Goal: Book appointment/travel/reservation

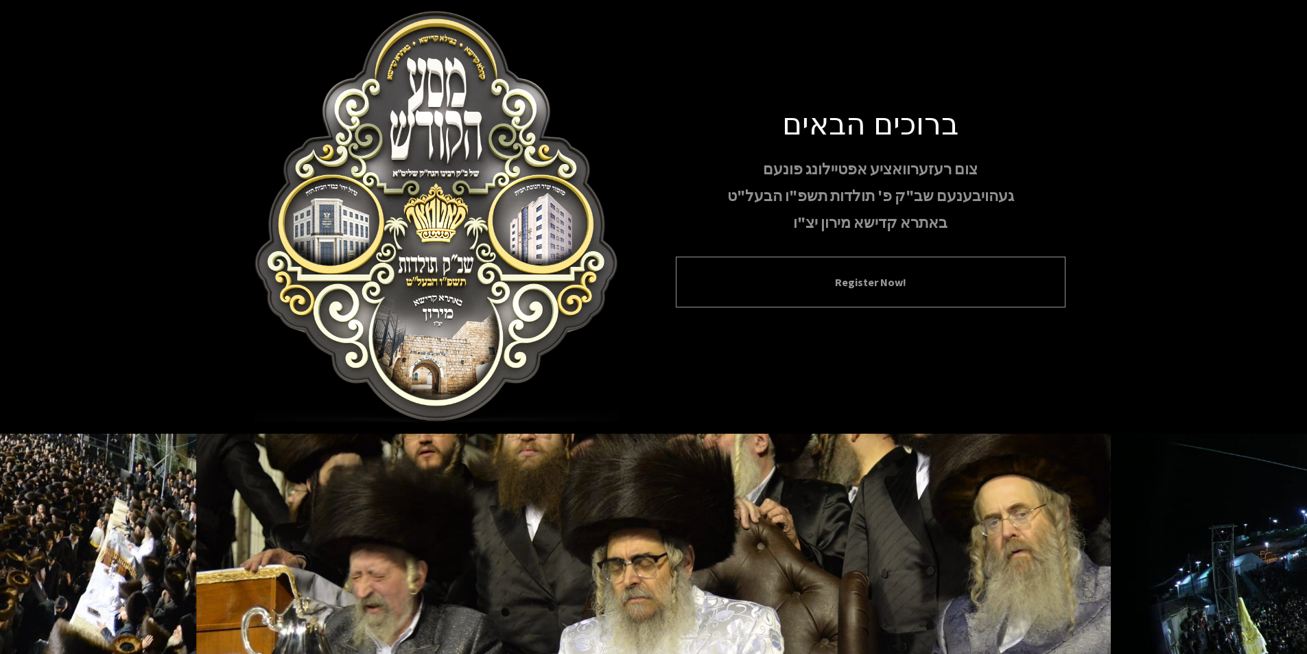
click at [842, 294] on div "Register Now!" at bounding box center [871, 282] width 390 height 51
click at [884, 281] on button "Register Now!" at bounding box center [870, 282] width 355 height 16
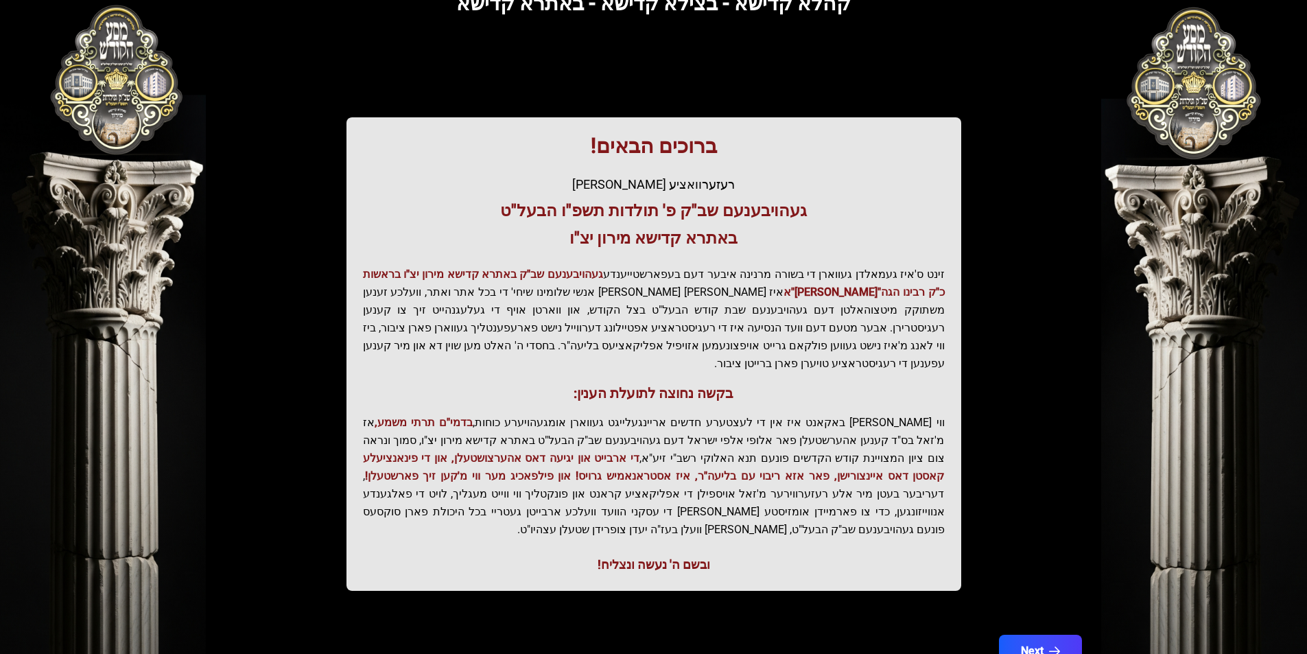
scroll to position [141, 0]
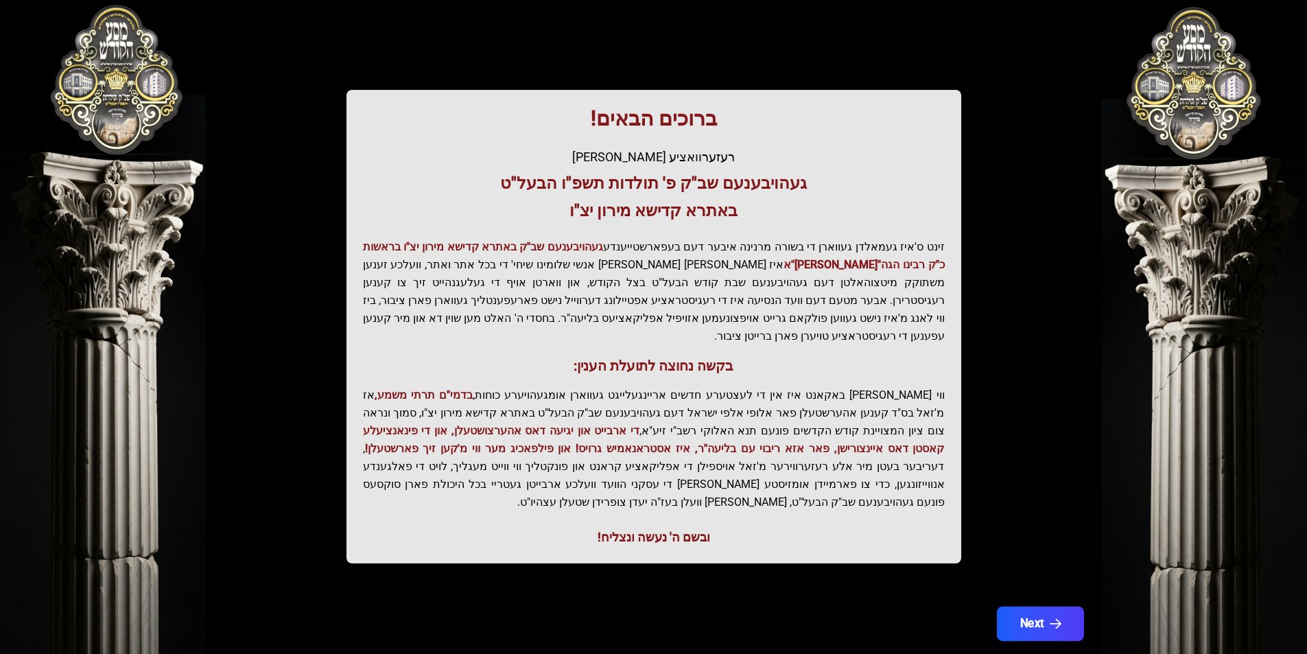
click at [1025, 606] on button "Next" at bounding box center [1039, 623] width 87 height 34
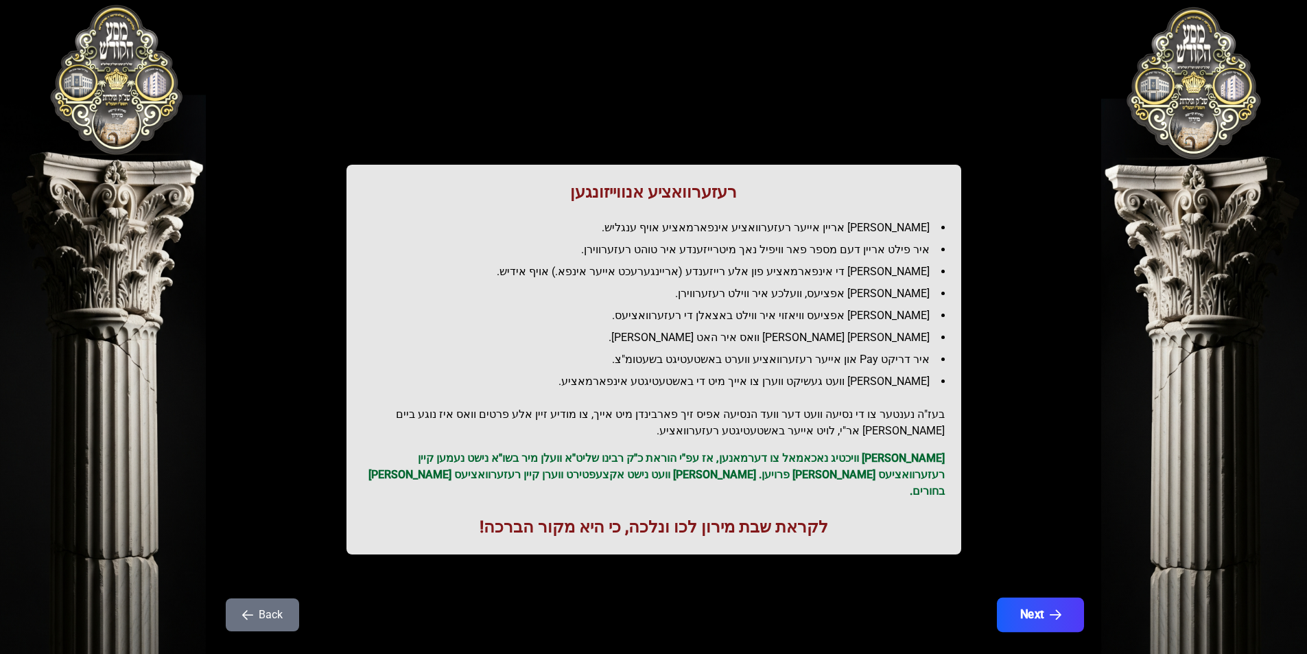
click at [1030, 605] on button "Next" at bounding box center [1039, 615] width 87 height 34
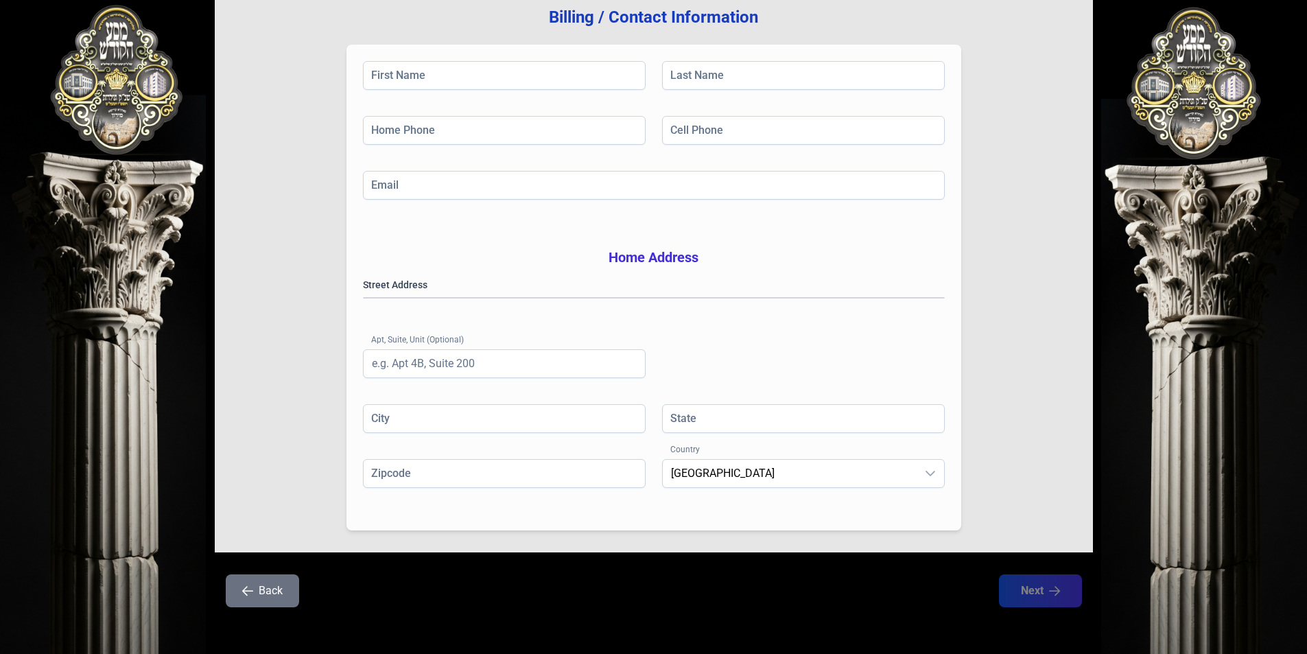
scroll to position [196, 0]
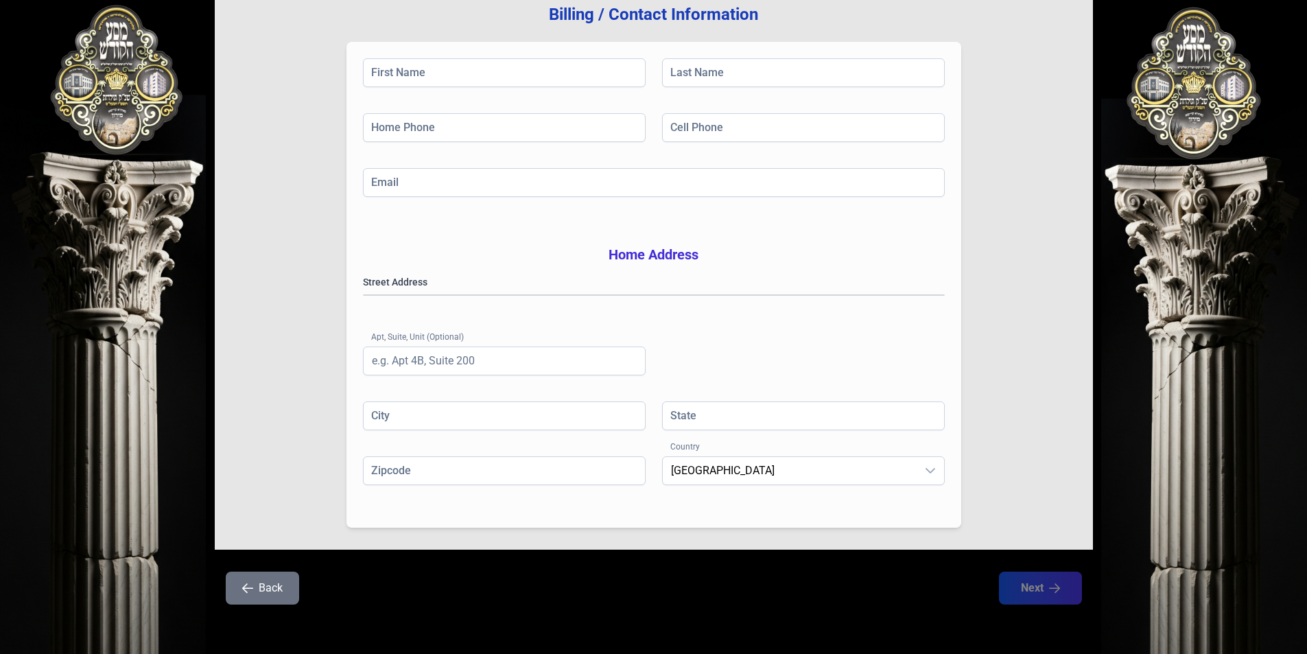
click at [277, 584] on button "Back" at bounding box center [262, 587] width 73 height 33
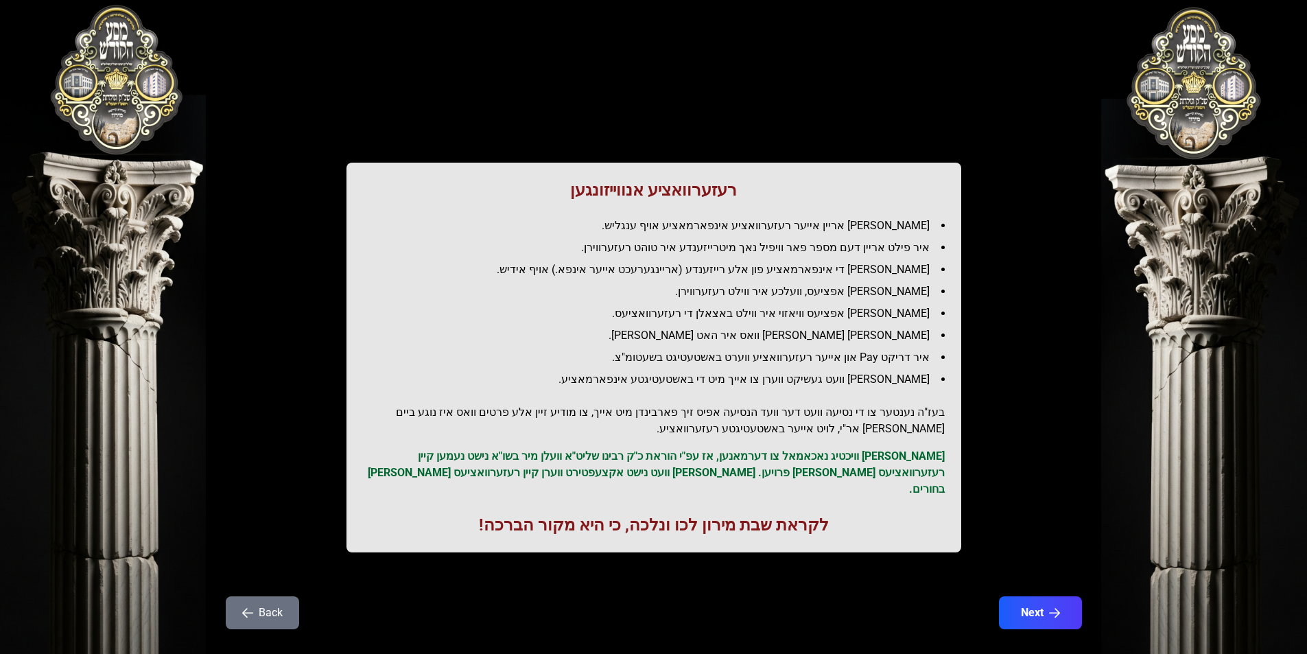
scroll to position [0, 0]
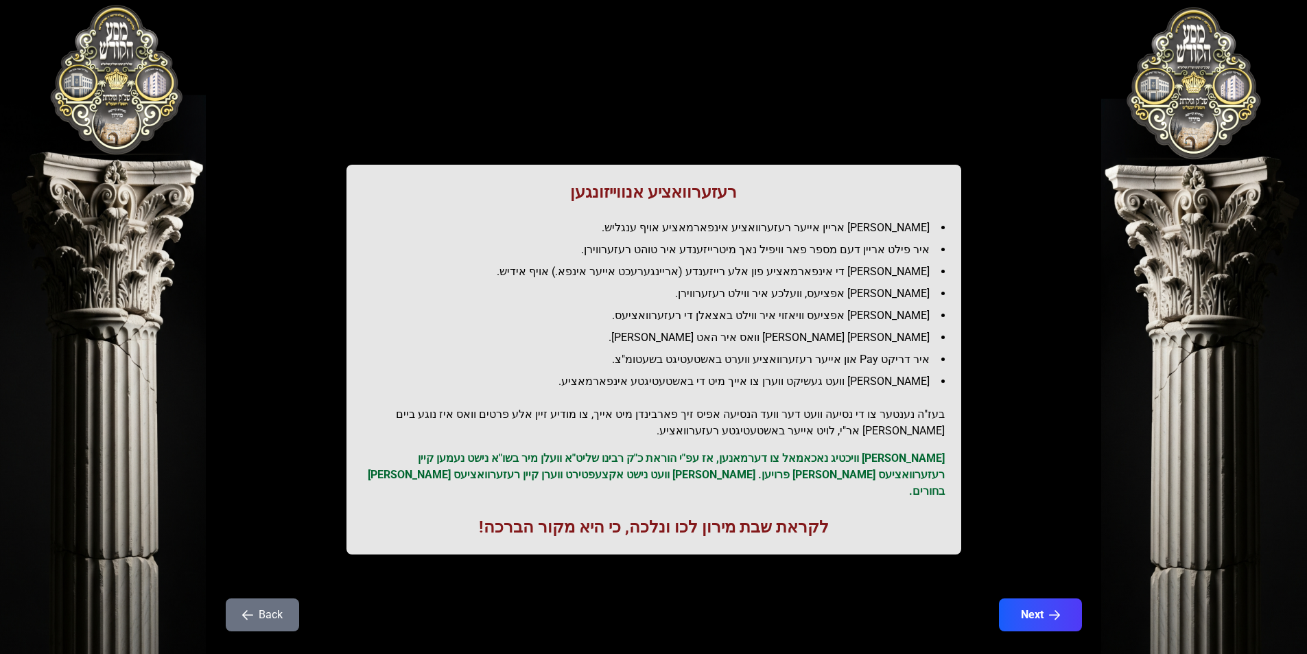
click at [250, 603] on button "Back" at bounding box center [262, 614] width 73 height 33
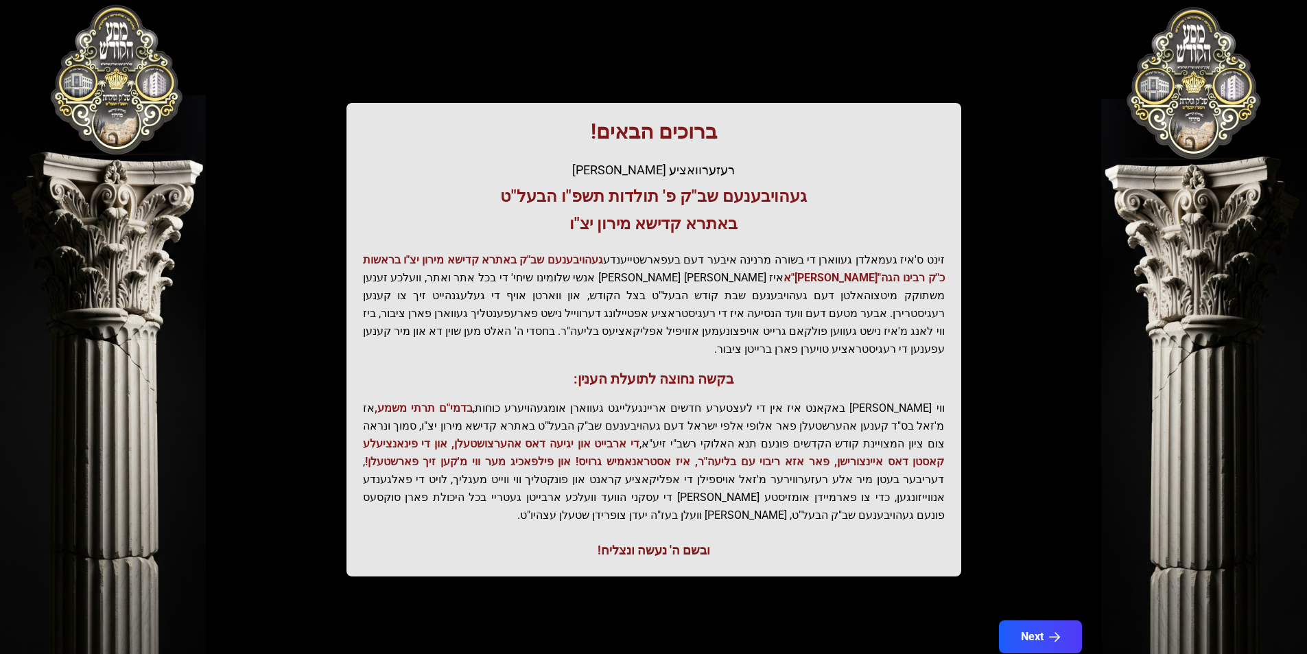
scroll to position [141, 0]
